Goal: Information Seeking & Learning: Learn about a topic

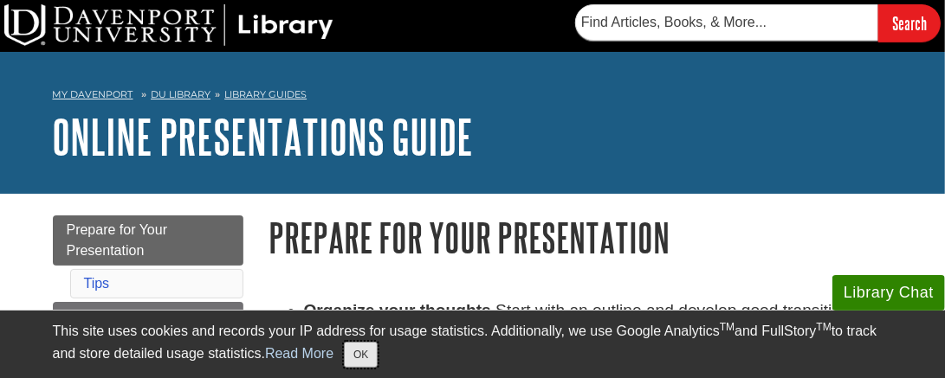
click at [370, 359] on button "OK" at bounding box center [361, 355] width 34 height 26
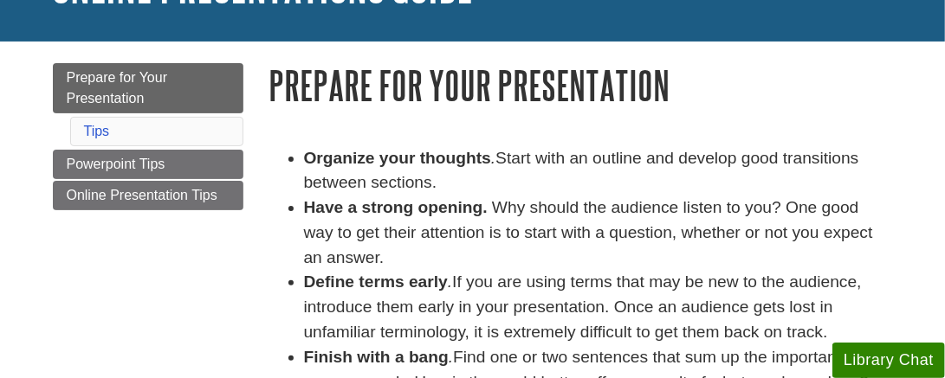
scroll to position [154, 0]
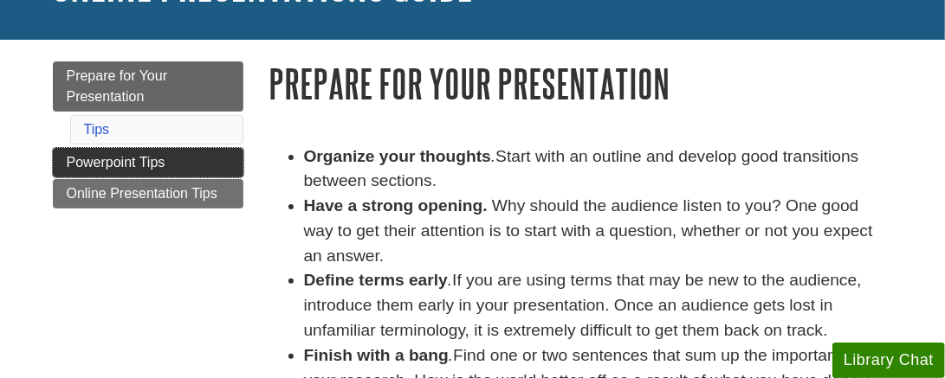
click at [114, 161] on span "Powerpoint Tips" at bounding box center [116, 162] width 99 height 15
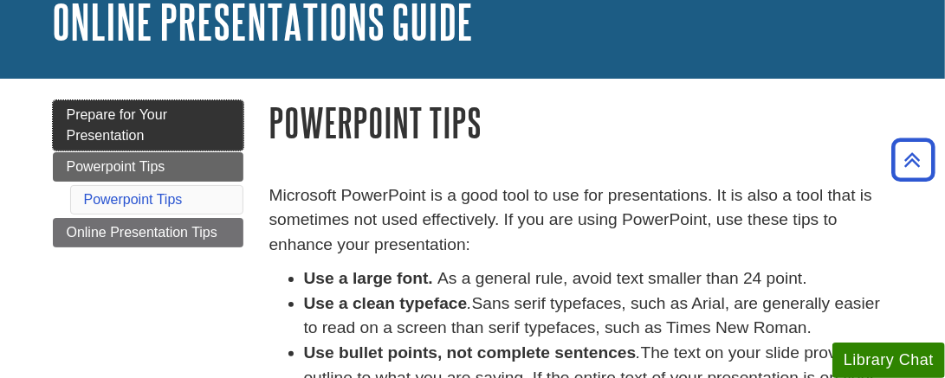
scroll to position [114, 0]
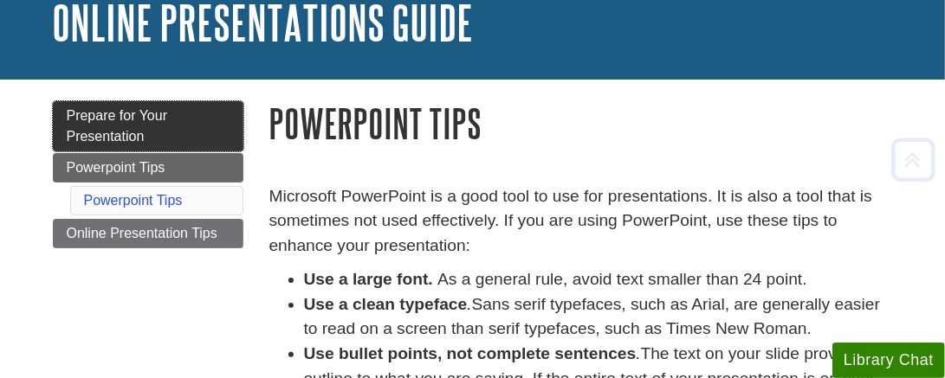
click at [154, 119] on span "Prepare for Your Presentation" at bounding box center [117, 125] width 101 height 35
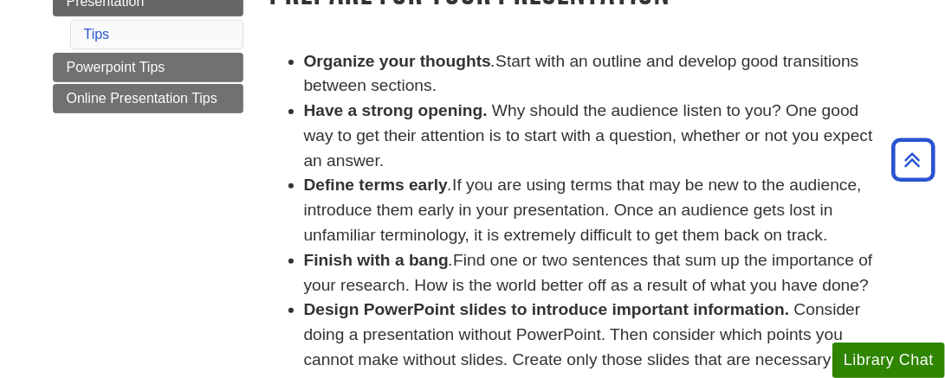
scroll to position [230, 0]
